Goal: Task Accomplishment & Management: Use online tool/utility

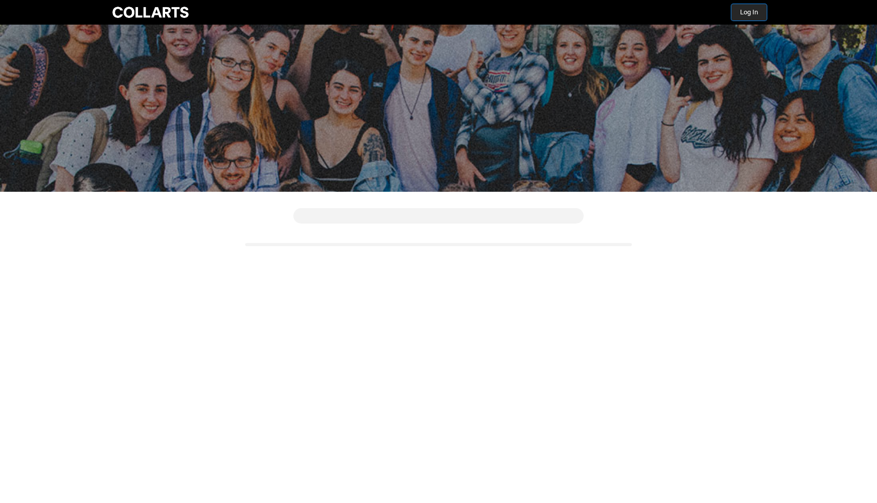
click at [750, 9] on button "Log In" at bounding box center [749, 12] width 35 height 16
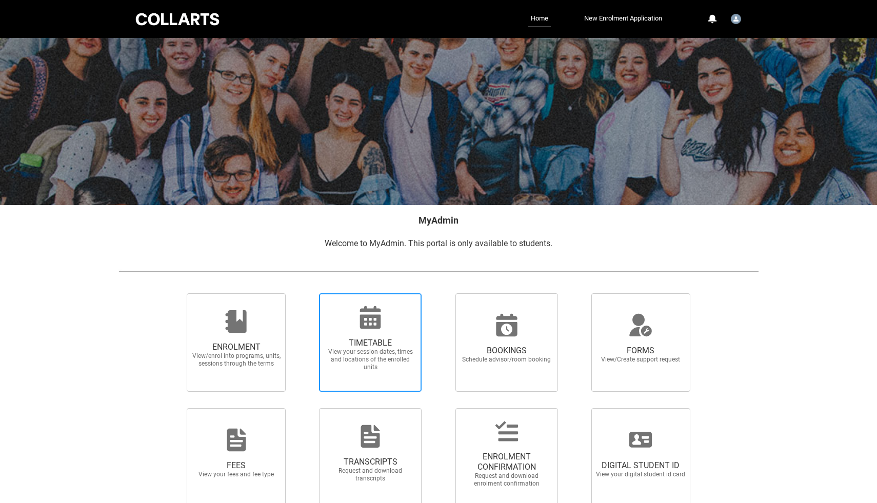
click at [367, 332] on span "TIMETABLE View your session dates, times and locations of the enrolled units" at bounding box center [370, 355] width 98 height 50
click at [306, 293] on input "TIMETABLE View your session dates, times and locations of the enrolled units" at bounding box center [306, 293] width 1 height 1
radio input "true"
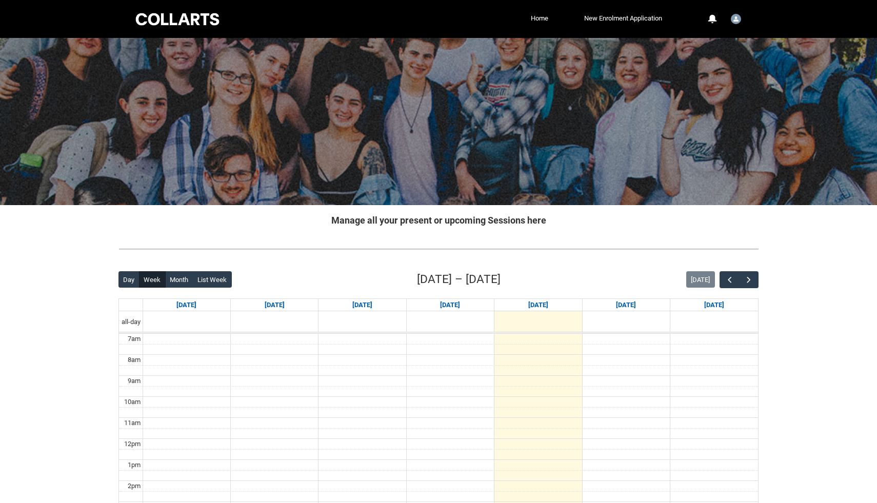
click at [746, 288] on div "Day Week Month List Week [DATE] – [DATE] [DATE]" at bounding box center [439, 279] width 640 height 17
click at [748, 279] on span "button" at bounding box center [749, 280] width 10 height 10
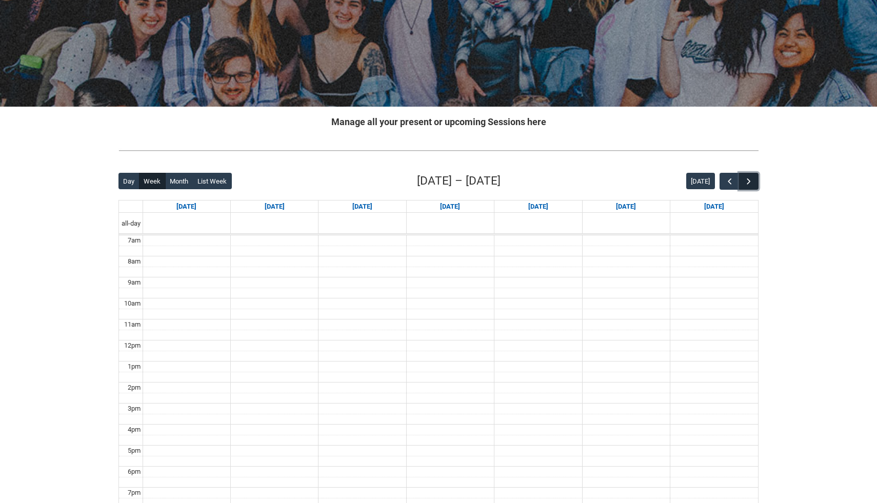
scroll to position [110, 0]
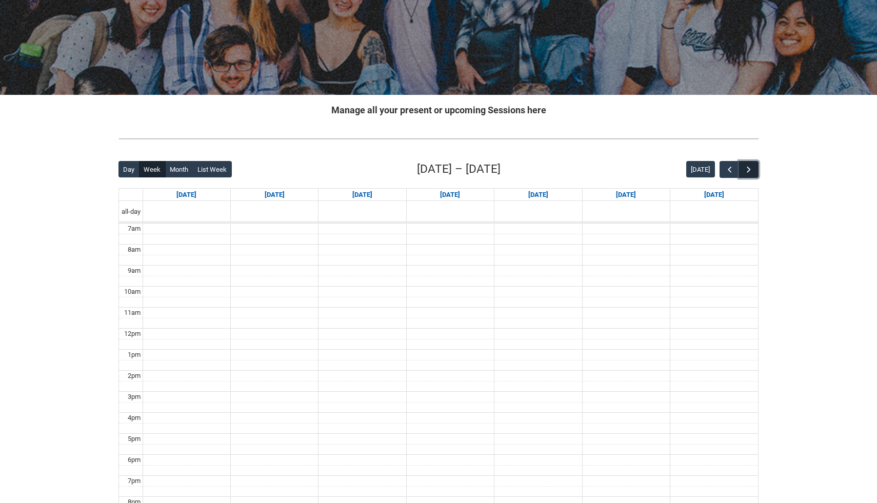
click at [746, 172] on span "button" at bounding box center [749, 170] width 10 height 10
